Goal: Task Accomplishment & Management: Use online tool/utility

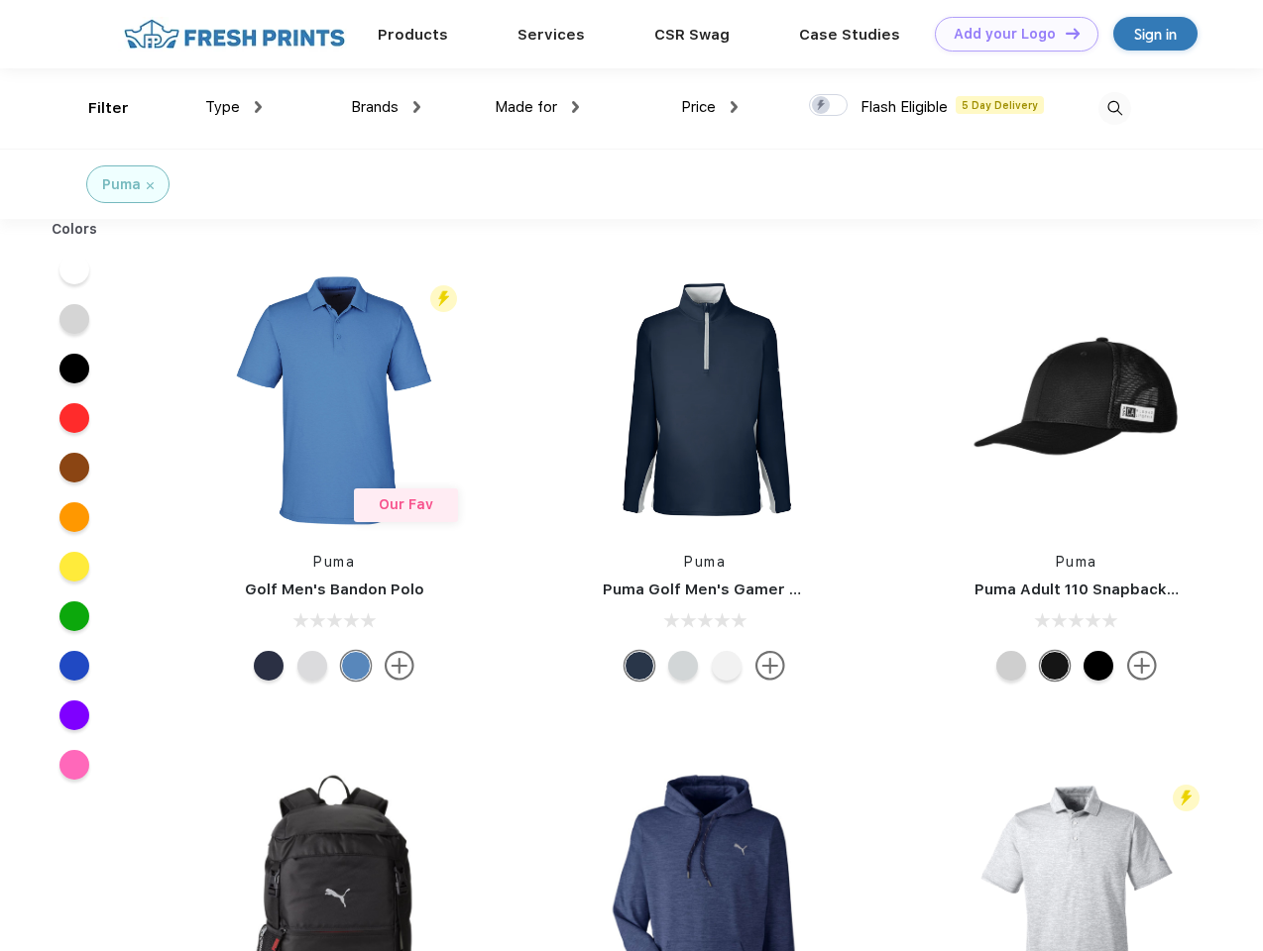
scroll to position [1, 0]
click at [1009, 34] on link "Add your Logo Design Tool" at bounding box center [1017, 34] width 164 height 35
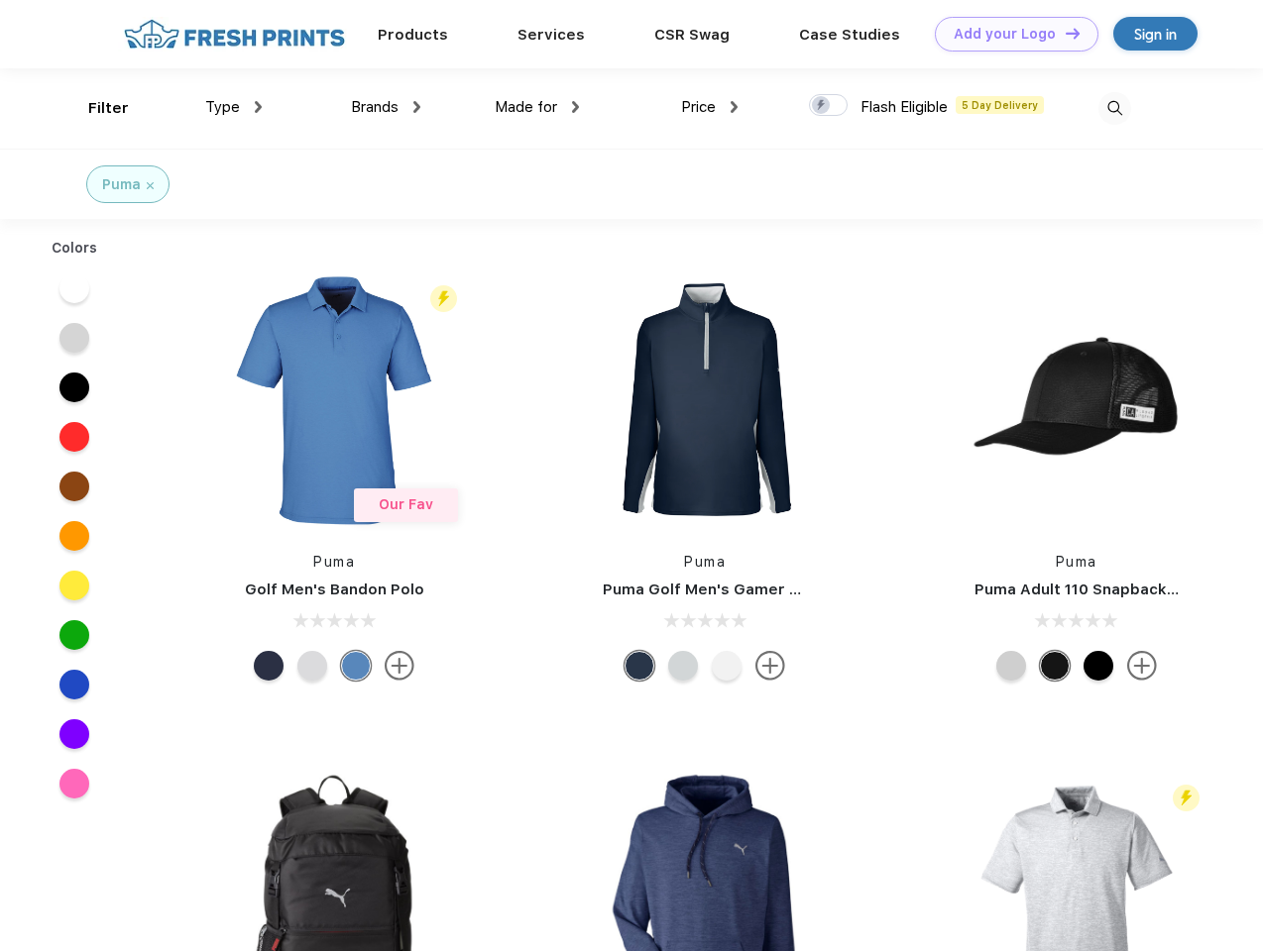
click at [0, 0] on div "Design Tool" at bounding box center [0, 0] width 0 height 0
click at [1063, 33] on link "Add your Logo Design Tool" at bounding box center [1017, 34] width 164 height 35
click at [95, 108] on div "Filter" at bounding box center [108, 108] width 41 height 23
click at [234, 107] on span "Type" at bounding box center [222, 107] width 35 height 18
click at [386, 107] on span "Brands" at bounding box center [375, 107] width 48 height 18
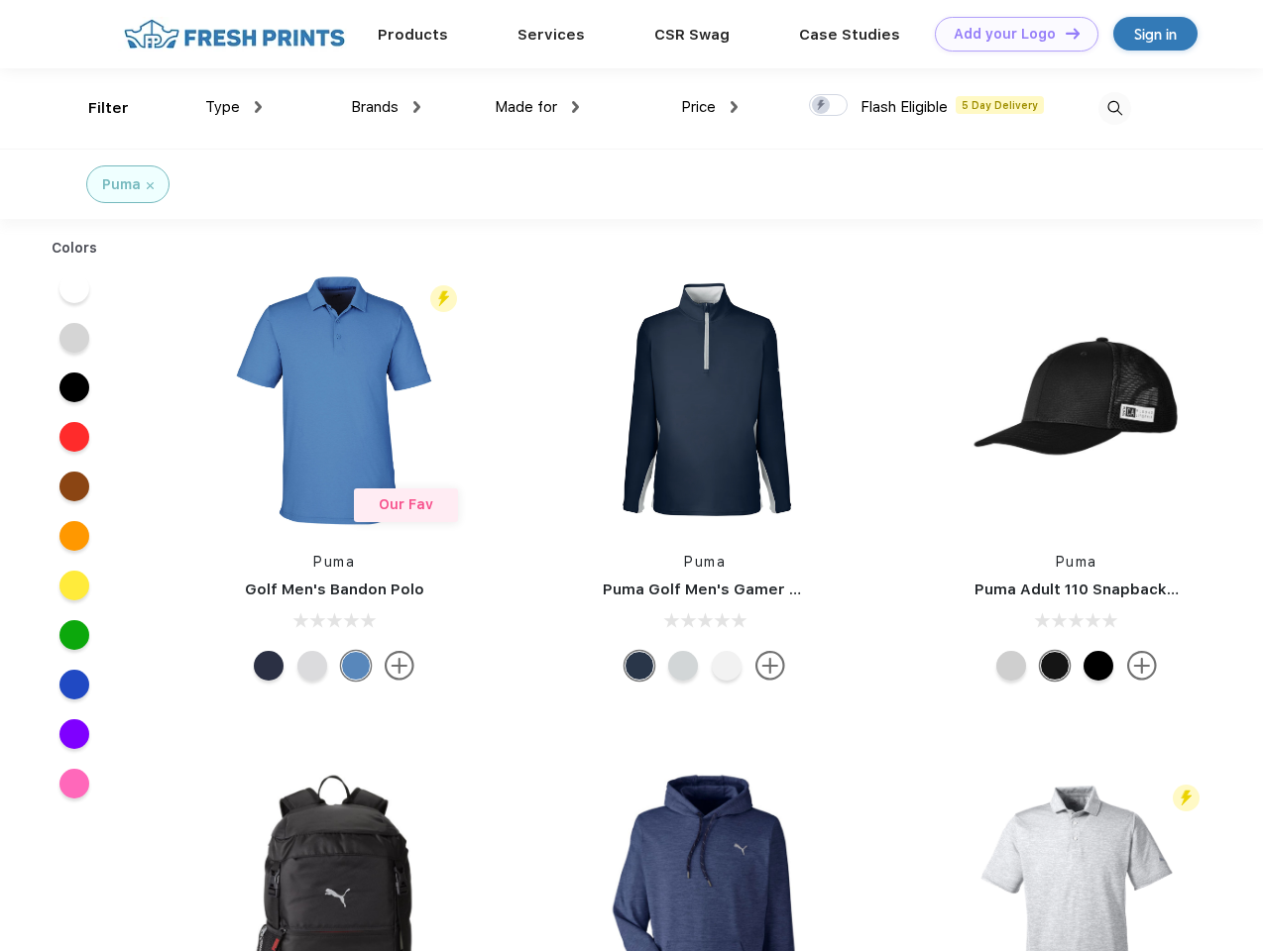
click at [537, 107] on span "Made for" at bounding box center [526, 107] width 62 height 18
click at [710, 107] on span "Price" at bounding box center [698, 107] width 35 height 18
click at [829, 106] on div at bounding box center [828, 105] width 39 height 22
click at [822, 106] on input "checkbox" at bounding box center [815, 99] width 13 height 13
click at [1114, 108] on img at bounding box center [1114, 108] width 33 height 33
